Goal: Task Accomplishment & Management: Complete application form

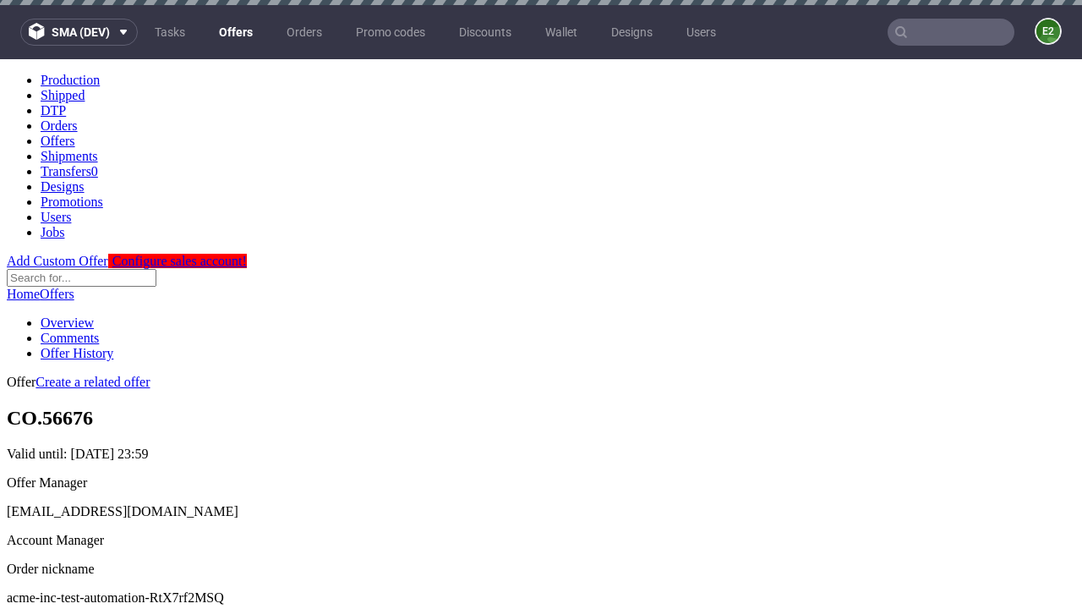
scroll to position [5, 0]
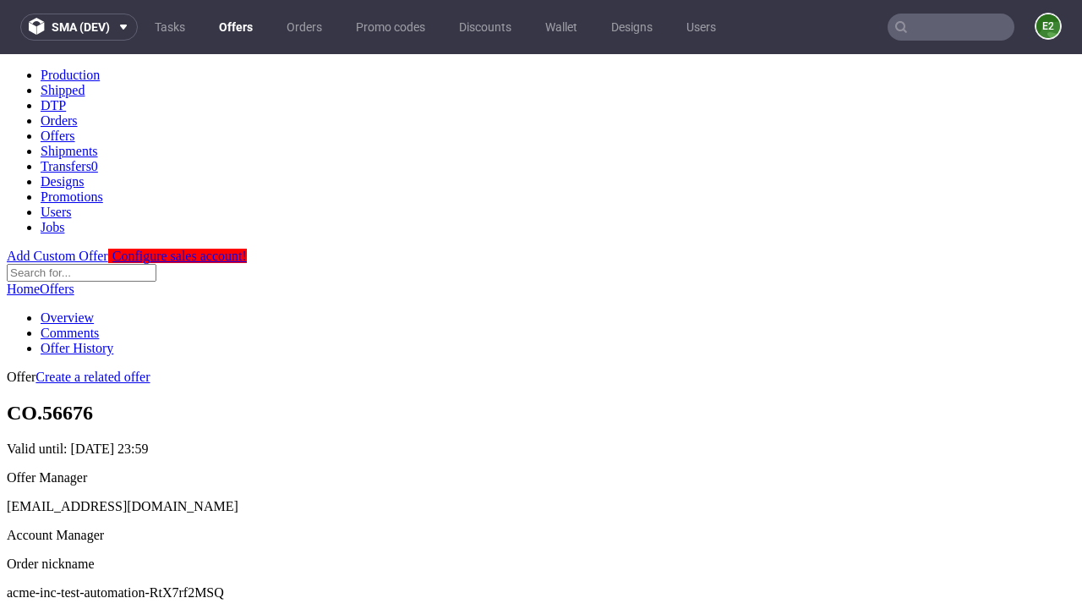
scroll to position [576, 0]
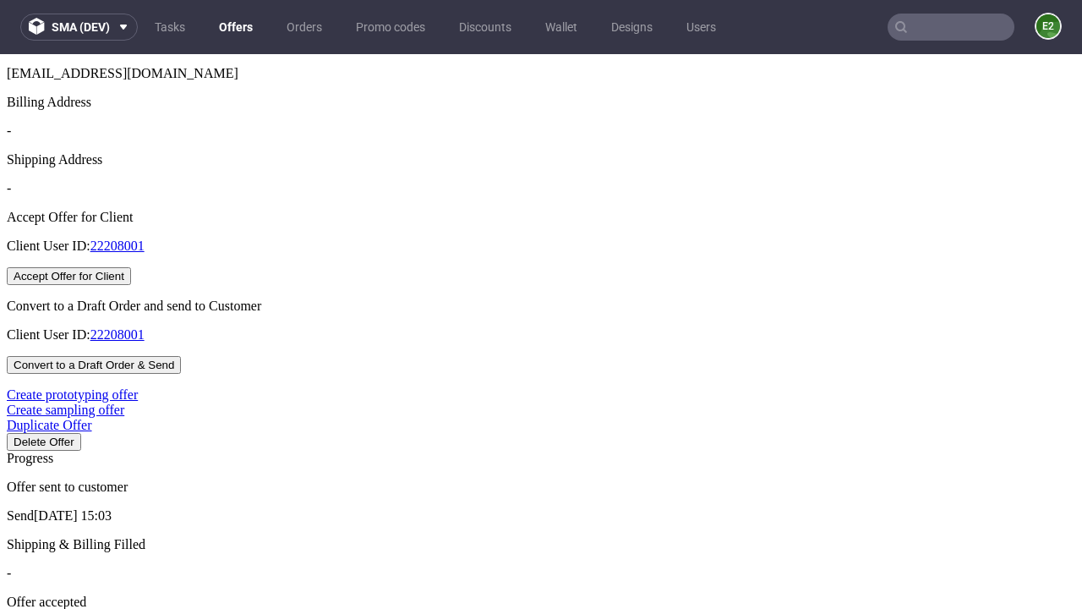
click at [131, 285] on button "Accept Offer for Client" at bounding box center [69, 276] width 124 height 18
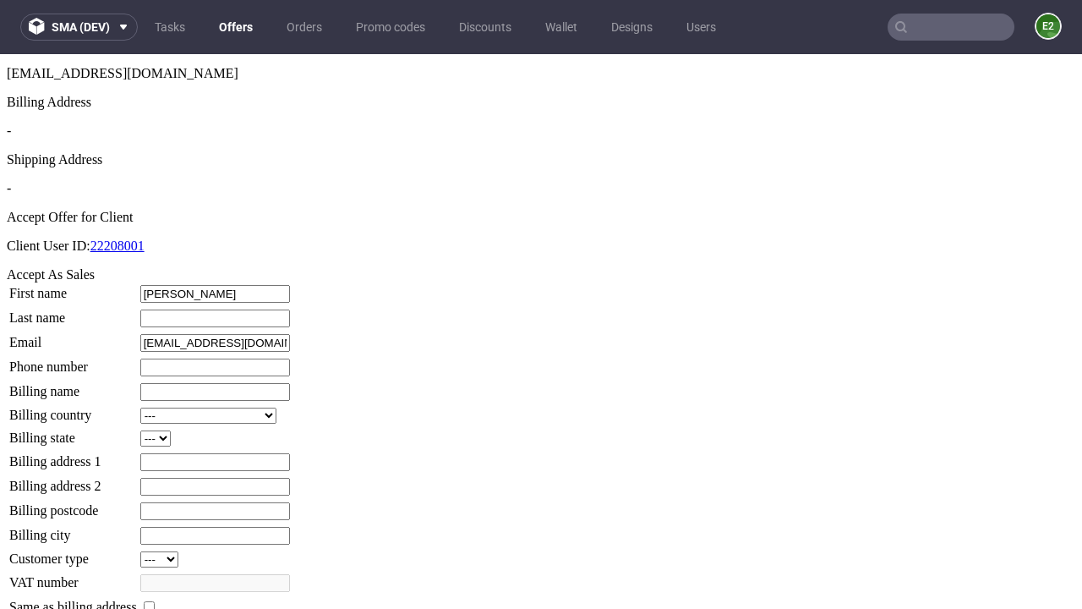
type input "Ibrahim"
type input "Labadie"
type input "1509813888"
type input "Jared.Wisoky"
select select "13"
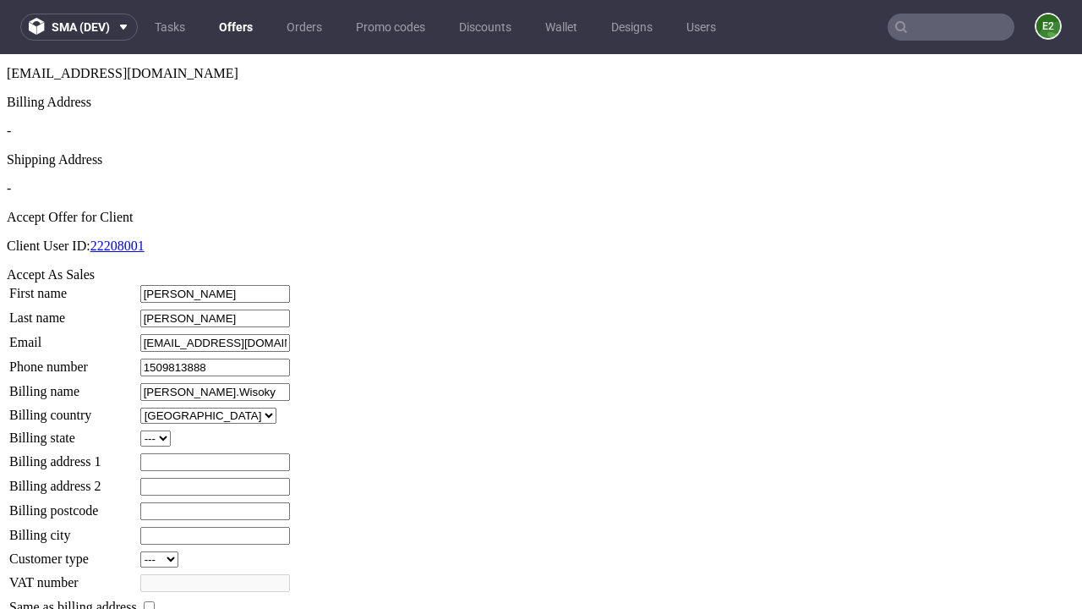
type input "Jared.Wisoky"
type input "111 Gladys Hill"
select select "132"
type input "111 Gladys Hill"
type input "QA8 1MV"
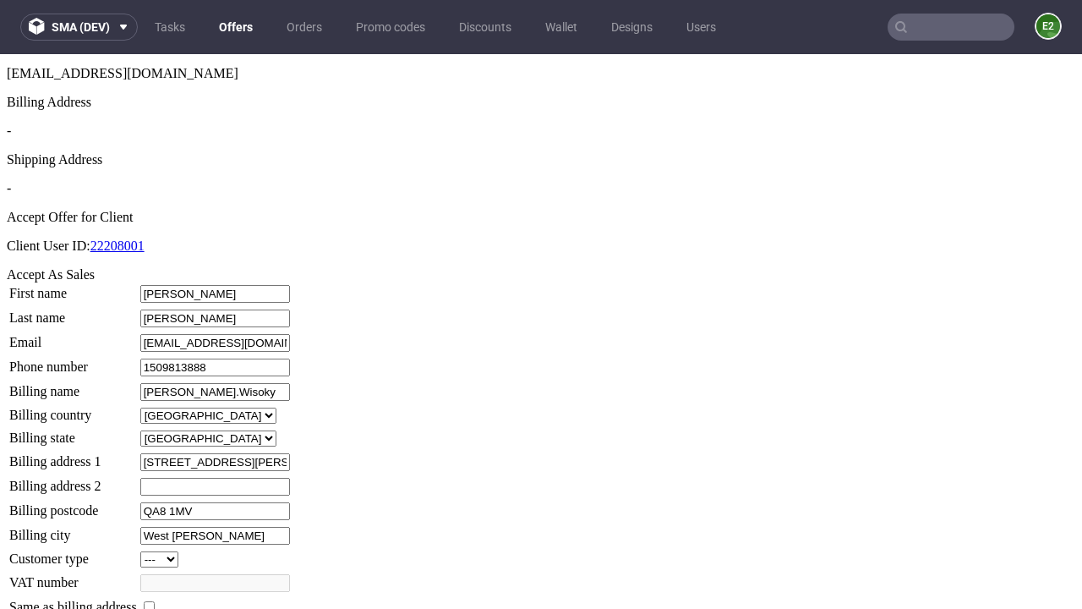
type input "West Kreiger"
click at [155, 601] on input "checkbox" at bounding box center [149, 606] width 11 height 11
checkbox input "true"
type input "Jared.Wisoky"
select select "13"
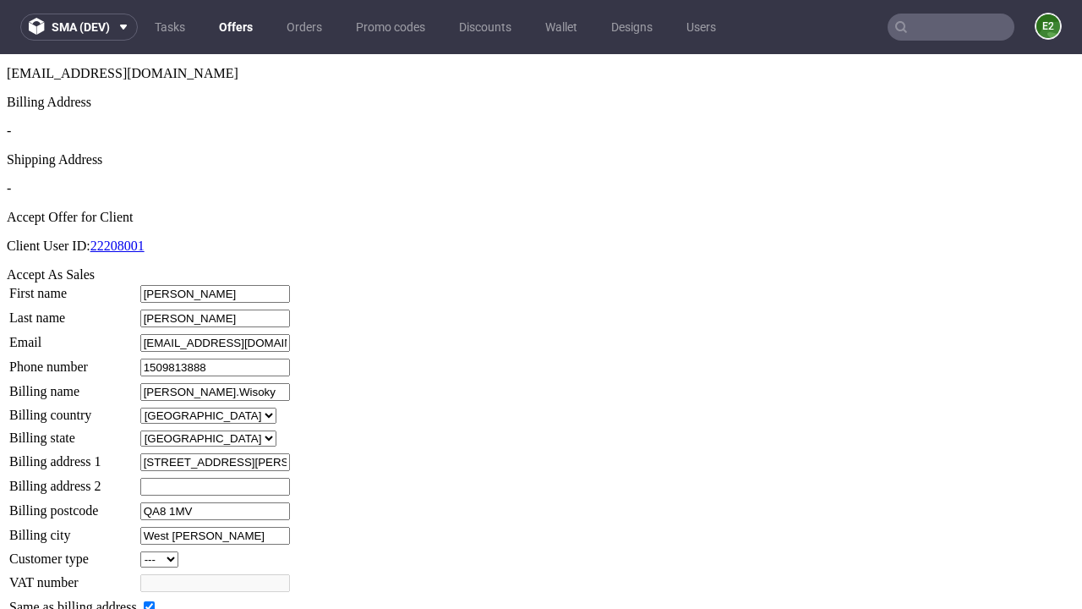
type input "111 Gladys Hill"
type input "QA8 1MV"
type input "West Kreiger"
select select "132"
